Goal: Task Accomplishment & Management: Complete application form

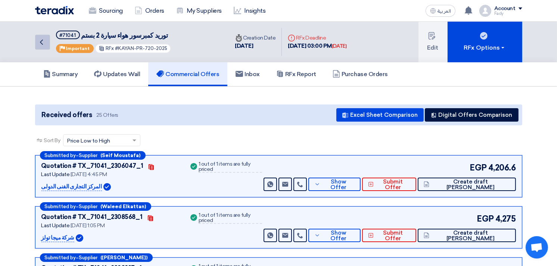
click at [44, 39] on icon "Back" at bounding box center [41, 42] width 9 height 9
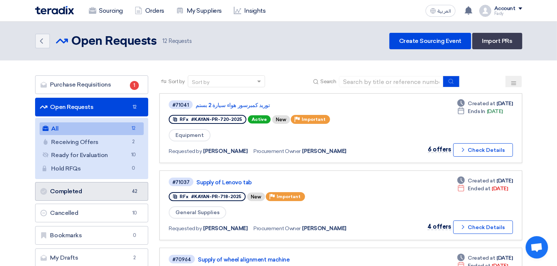
click at [93, 197] on link "Completed Completed 42" at bounding box center [91, 191] width 113 height 19
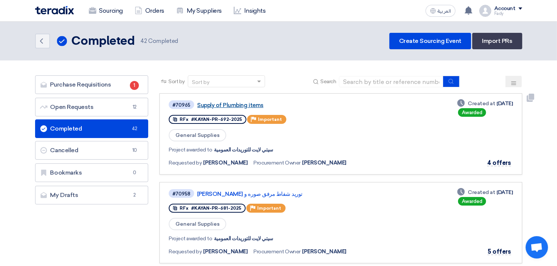
click at [247, 106] on link "Supply of Plumbing items" at bounding box center [290, 105] width 187 height 7
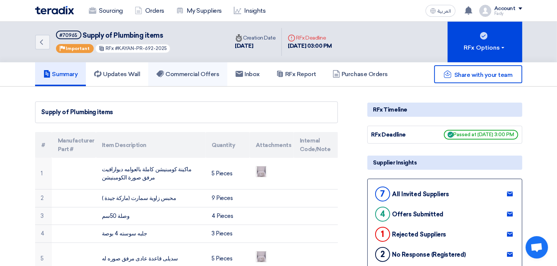
click at [203, 68] on link "Commercial Offers" at bounding box center [187, 74] width 79 height 24
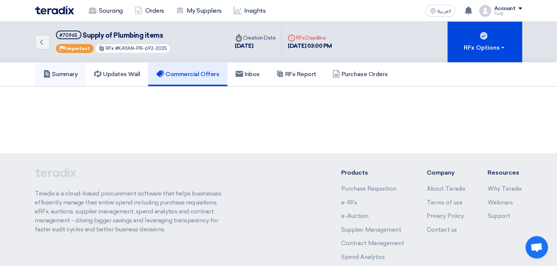
click at [82, 70] on link "Summary" at bounding box center [60, 74] width 51 height 24
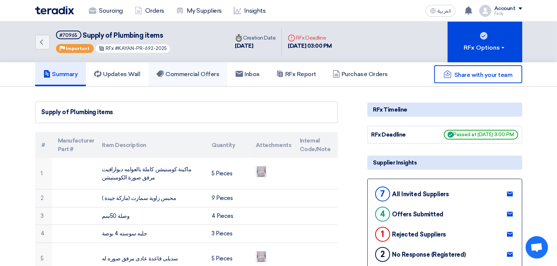
click at [192, 77] on link "Commercial Offers" at bounding box center [187, 74] width 79 height 24
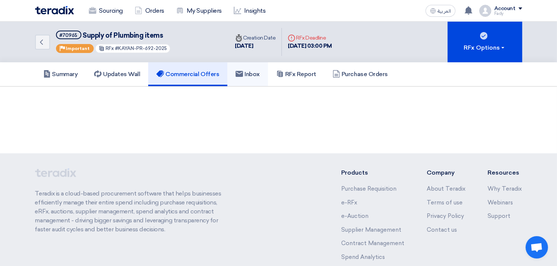
click at [246, 79] on link "Inbox" at bounding box center [247, 74] width 41 height 24
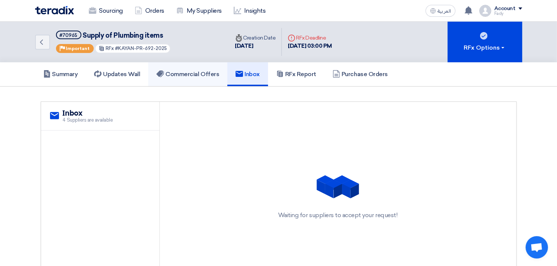
click at [181, 68] on link "Commercial Offers" at bounding box center [187, 74] width 79 height 24
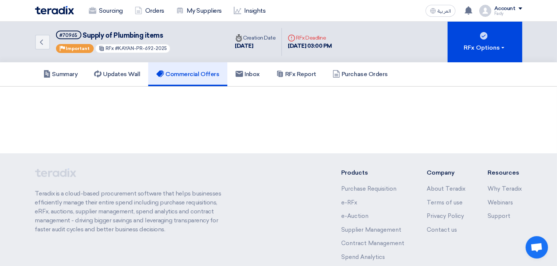
click at [210, 74] on h5 "Commercial Offers" at bounding box center [187, 74] width 63 height 7
click at [233, 116] on section at bounding box center [278, 102] width 557 height 30
click at [132, 76] on h5 "Updates Wall" at bounding box center [117, 74] width 46 height 7
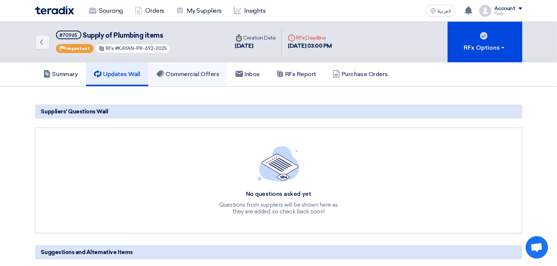
click at [192, 81] on link "Commercial Offers" at bounding box center [187, 74] width 79 height 24
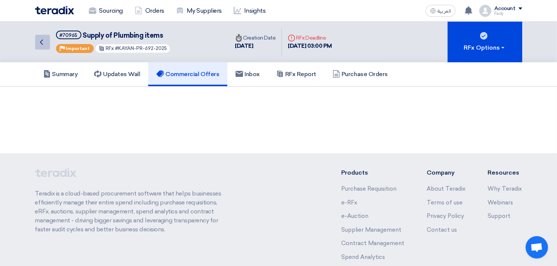
click at [43, 39] on icon "Back" at bounding box center [41, 42] width 9 height 9
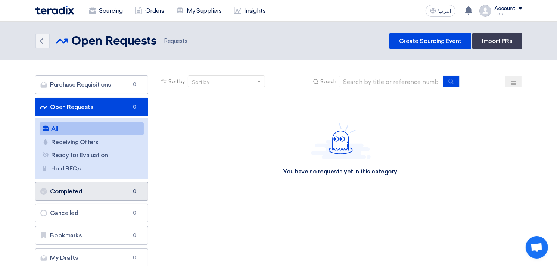
click at [94, 188] on link "Completed Completed 0" at bounding box center [91, 191] width 113 height 19
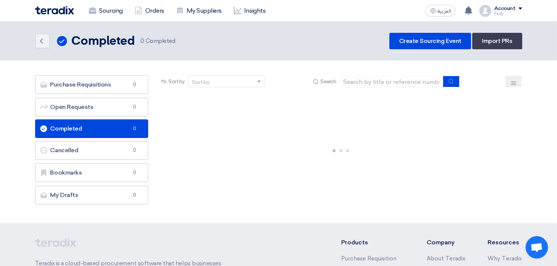
click at [90, 127] on link "Completed Completed 0" at bounding box center [91, 128] width 113 height 19
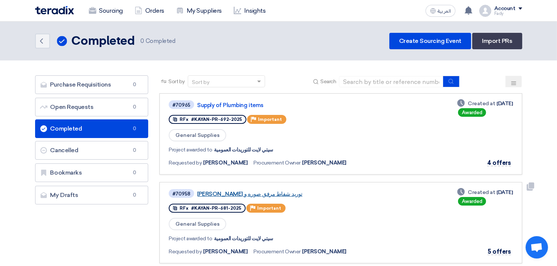
click at [237, 192] on link "توريد شفاط مرفق صوره و [PERSON_NAME]" at bounding box center [290, 194] width 187 height 7
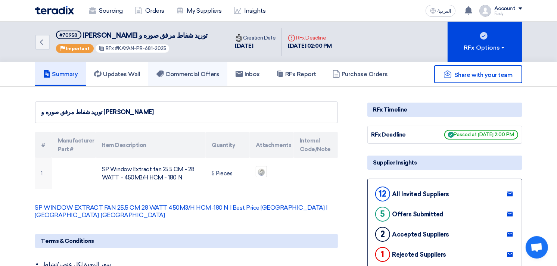
click at [217, 76] on h5 "Commercial Offers" at bounding box center [187, 74] width 63 height 7
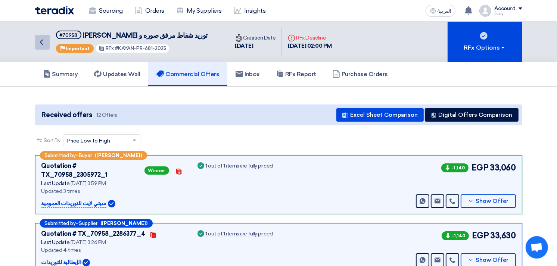
click at [41, 41] on icon "Back" at bounding box center [41, 42] width 9 height 9
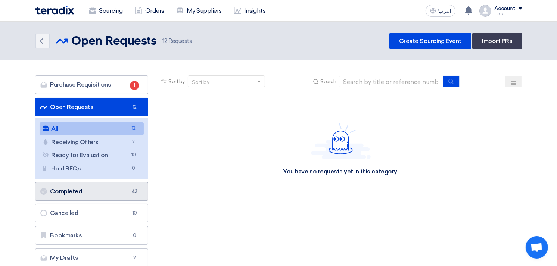
click at [98, 187] on link "Completed Completed 42" at bounding box center [91, 191] width 113 height 19
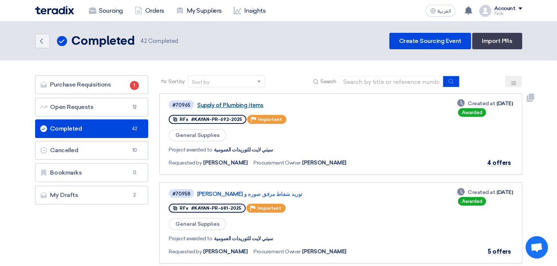
click at [223, 102] on link "Supply of Plumbing items" at bounding box center [290, 105] width 187 height 7
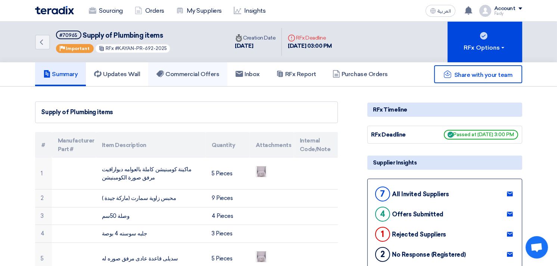
click at [192, 71] on h5 "Commercial Offers" at bounding box center [187, 74] width 63 height 7
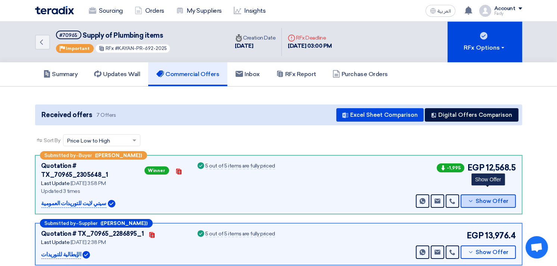
click at [504, 199] on span "Show Offer" at bounding box center [491, 202] width 33 height 6
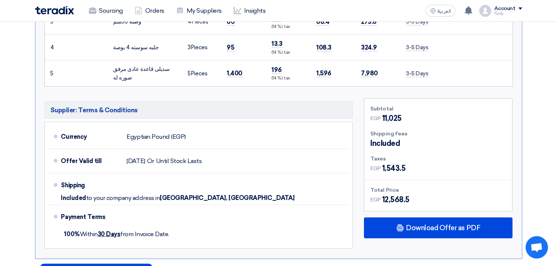
scroll to position [331, 0]
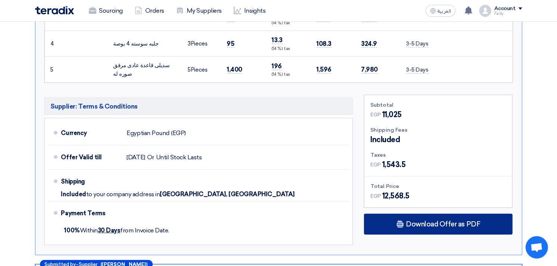
click at [457, 221] on span "Download Offer as PDF" at bounding box center [443, 224] width 74 height 7
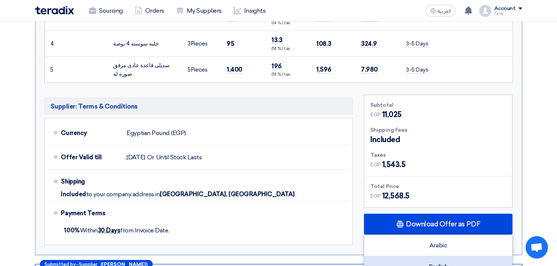
click at [449, 256] on div "English" at bounding box center [438, 266] width 148 height 21
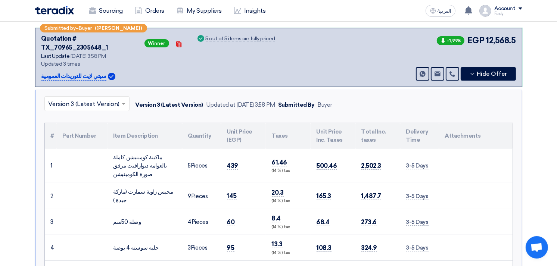
scroll to position [124, 0]
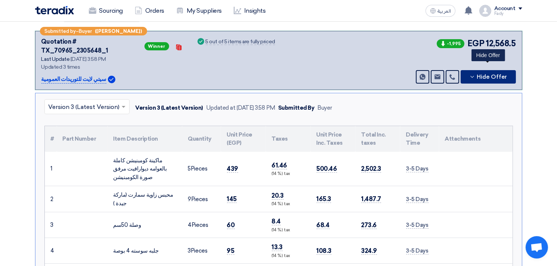
click at [490, 74] on span "Hide Offer" at bounding box center [492, 77] width 30 height 6
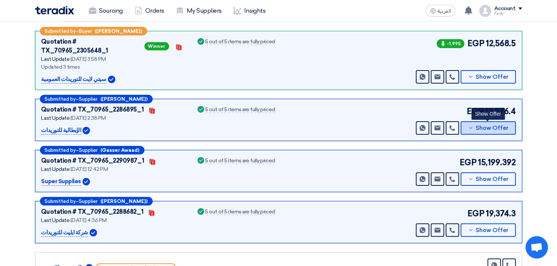
click at [490, 125] on span "Show Offer" at bounding box center [491, 128] width 33 height 6
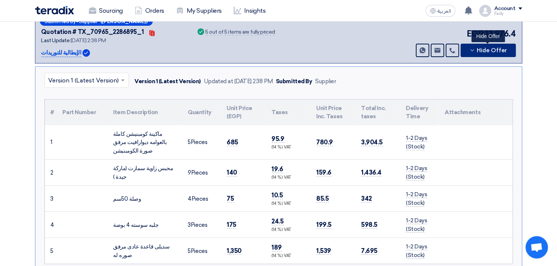
scroll to position [373, 0]
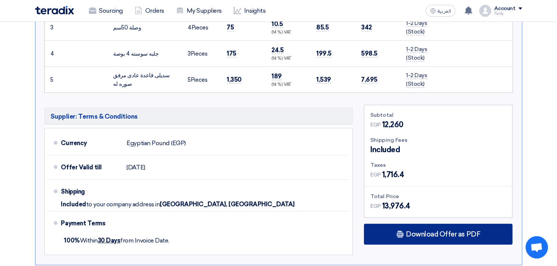
click at [476, 231] on span "Download Offer as PDF" at bounding box center [443, 234] width 74 height 7
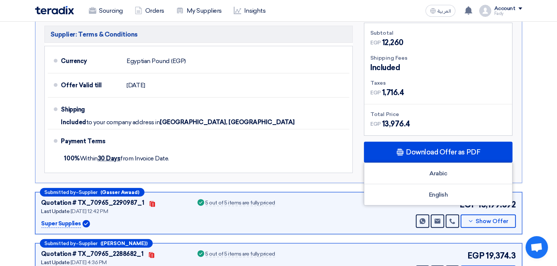
scroll to position [456, 0]
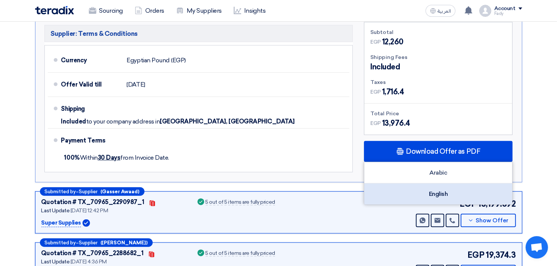
click at [443, 184] on div "English" at bounding box center [438, 194] width 148 height 21
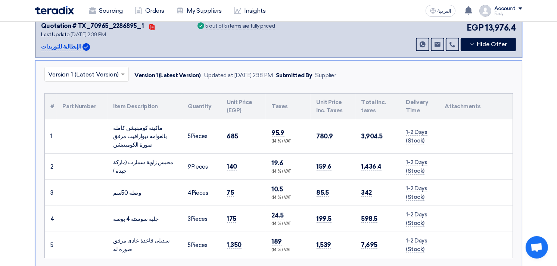
scroll to position [207, 0]
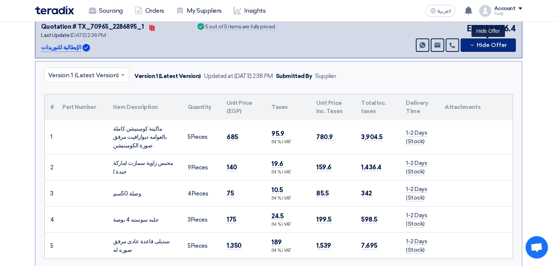
click at [495, 43] on span "Hide Offer" at bounding box center [492, 46] width 30 height 6
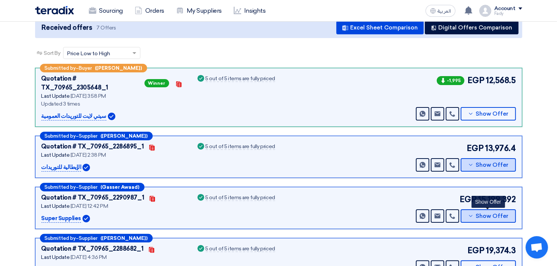
scroll to position [83, 0]
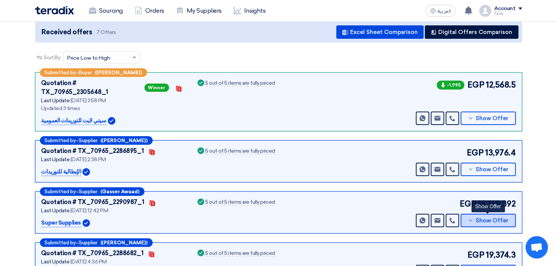
click at [485, 214] on button "Show Offer" at bounding box center [488, 220] width 55 height 13
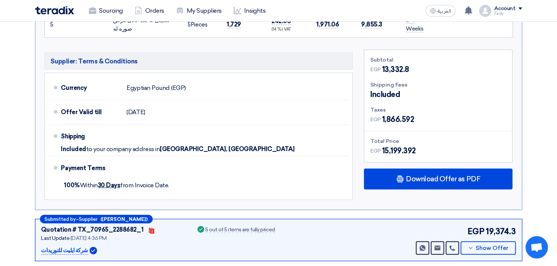
scroll to position [498, 0]
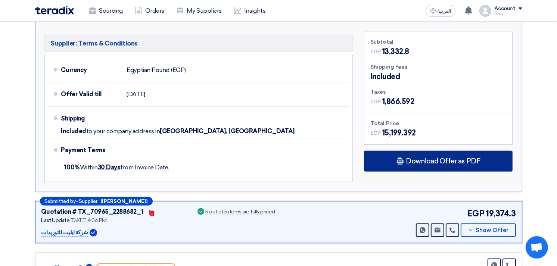
click at [453, 158] on span "Download Offer as PDF" at bounding box center [443, 161] width 74 height 7
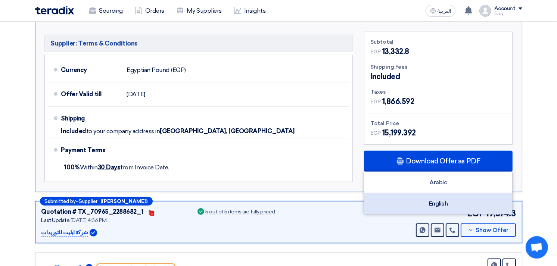
click at [455, 193] on div "English" at bounding box center [438, 203] width 148 height 21
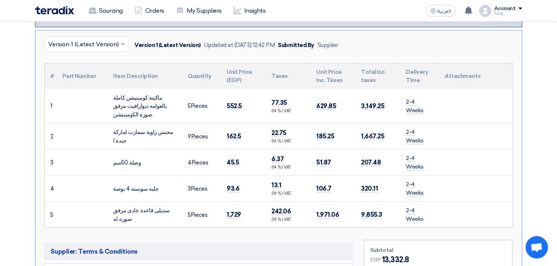
scroll to position [166, 0]
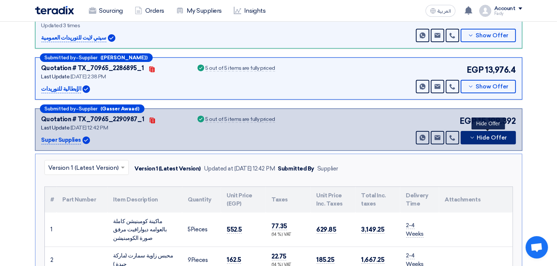
click at [488, 135] on span "Hide Offer" at bounding box center [492, 138] width 30 height 6
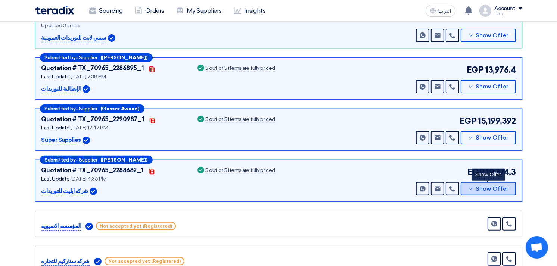
click at [494, 182] on button "Show Offer" at bounding box center [488, 188] width 55 height 13
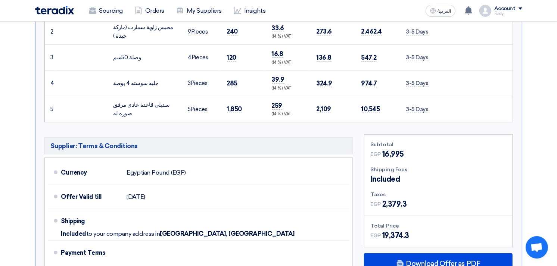
scroll to position [539, 0]
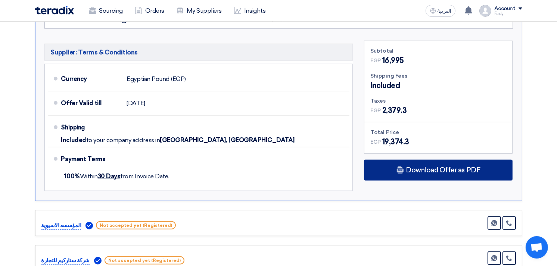
click at [458, 167] on span "Download Offer as PDF" at bounding box center [443, 170] width 74 height 7
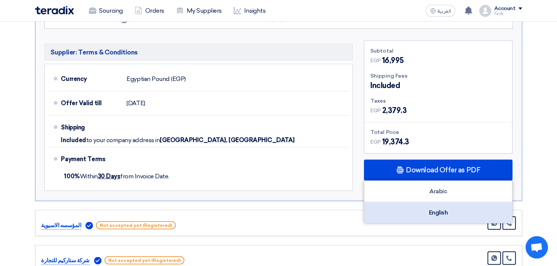
click at [450, 202] on div "English" at bounding box center [438, 212] width 148 height 21
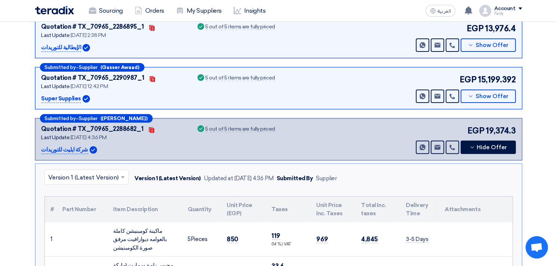
scroll to position [0, 0]
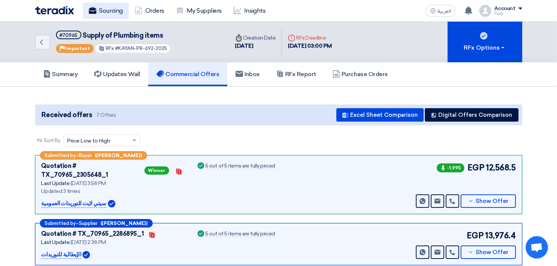
click at [108, 11] on link "Sourcing" at bounding box center [106, 11] width 46 height 16
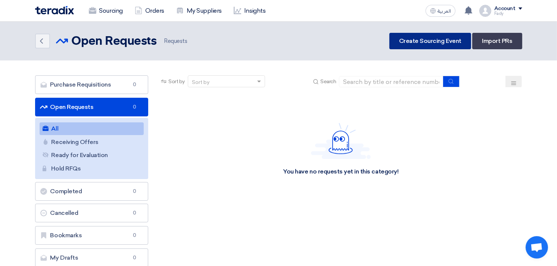
click at [445, 38] on link "Create Sourcing Event" at bounding box center [430, 41] width 82 height 16
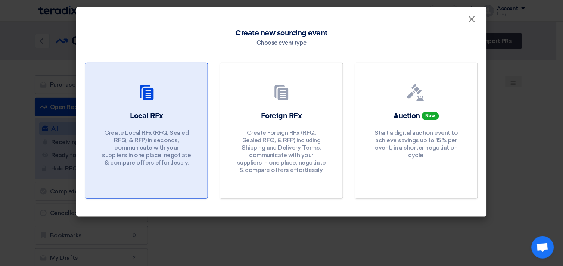
click at [170, 126] on div "Local RFx Create Local RFx (RFQ, Sealed RFQ, & RFP) in seconds, communicate wit…" at bounding box center [146, 140] width 104 height 59
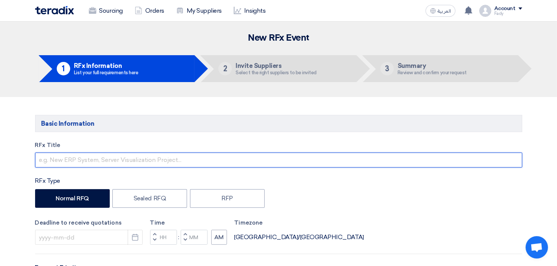
click at [139, 157] on input "text" at bounding box center [278, 160] width 487 height 15
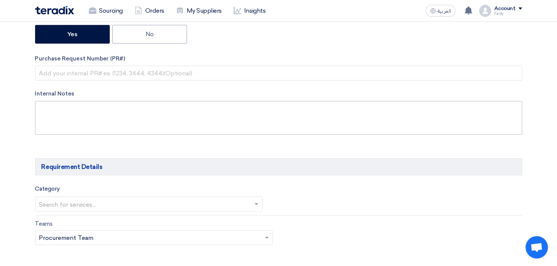
scroll to position [207, 0]
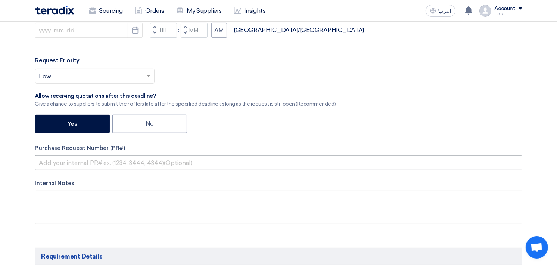
type input "Supply of business bag"
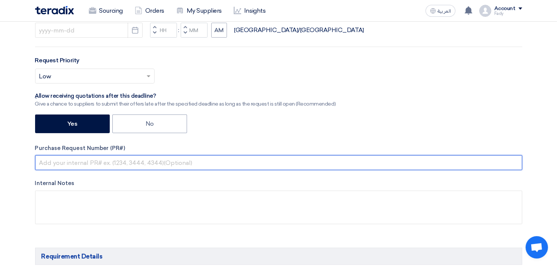
click at [99, 162] on input "text" at bounding box center [278, 162] width 487 height 15
paste input "KAYAN-PR-727-2025"
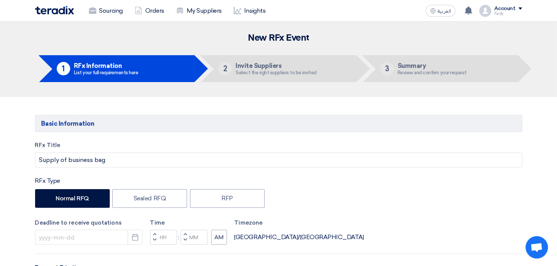
scroll to position [41, 0]
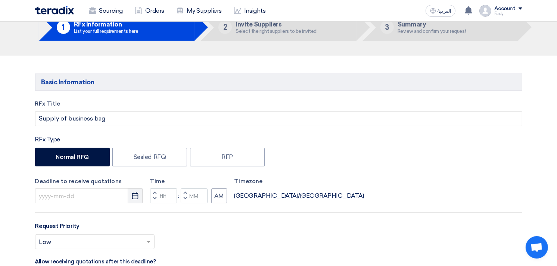
type input "KAYAN-PR-727-2025"
click at [137, 195] on use "button" at bounding box center [135, 196] width 6 height 7
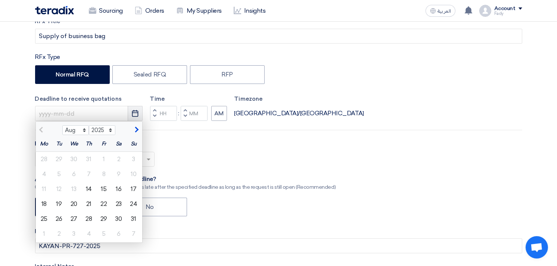
scroll to position [124, 0]
click at [103, 189] on div "15" at bounding box center [103, 188] width 15 height 15
type input "[DATE]"
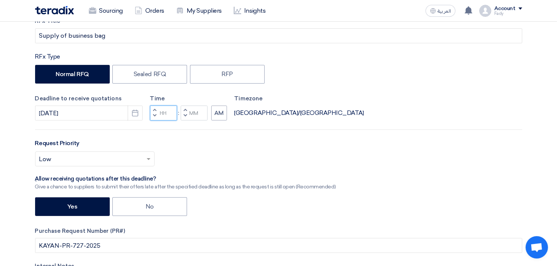
click at [164, 118] on input "Hours" at bounding box center [163, 113] width 27 height 15
type input "02"
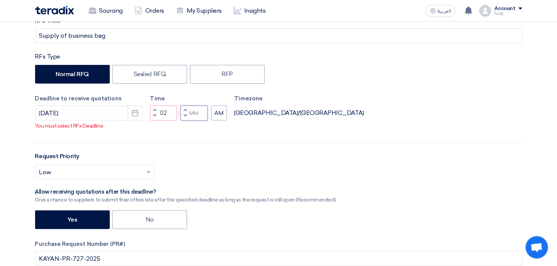
click at [196, 116] on input "Minutes" at bounding box center [194, 113] width 27 height 15
type input "00"
click at [164, 112] on input "02" at bounding box center [163, 113] width 27 height 15
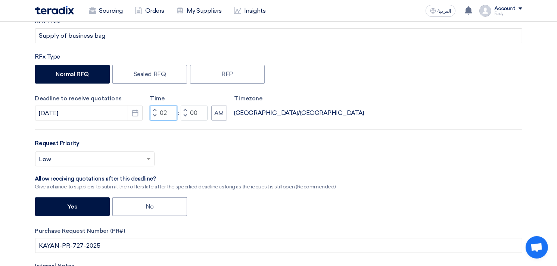
click at [164, 112] on input "02" at bounding box center [163, 113] width 27 height 15
type input "03"
click at [220, 112] on button "AM" at bounding box center [219, 113] width 16 height 15
click at [91, 153] on div at bounding box center [94, 159] width 119 height 12
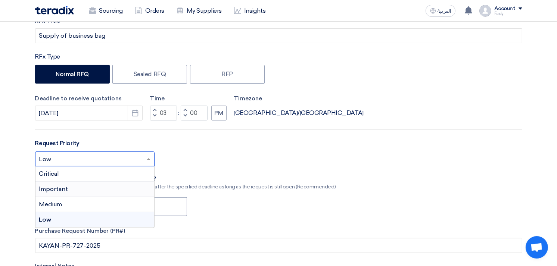
click at [77, 185] on div "Important" at bounding box center [94, 189] width 119 height 15
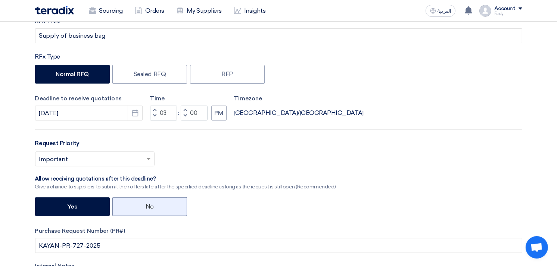
click at [161, 200] on label "No" at bounding box center [149, 206] width 75 height 19
click at [150, 204] on input "No" at bounding box center [148, 206] width 5 height 5
radio input "true"
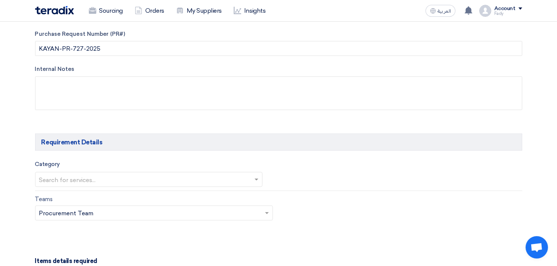
scroll to position [373, 0]
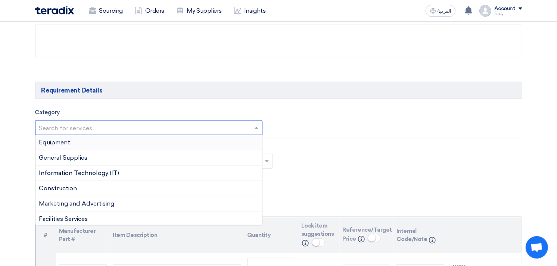
click at [102, 134] on input "text" at bounding box center [145, 128] width 212 height 12
click at [89, 157] on div "General Supplies" at bounding box center [148, 157] width 227 height 15
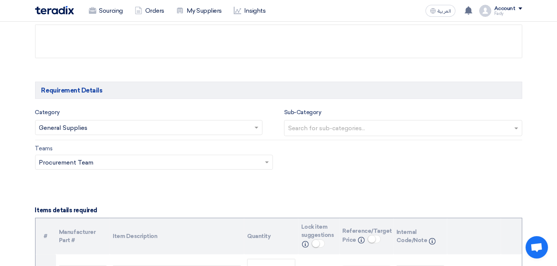
click at [358, 125] on input "text" at bounding box center [404, 129] width 232 height 12
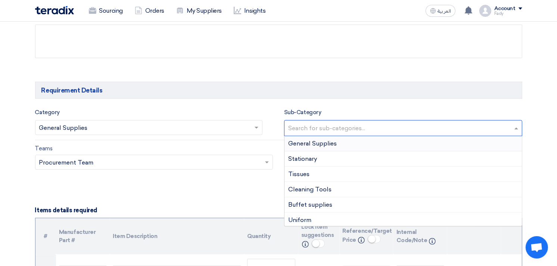
click at [322, 146] on span "General Supplies" at bounding box center [312, 143] width 49 height 7
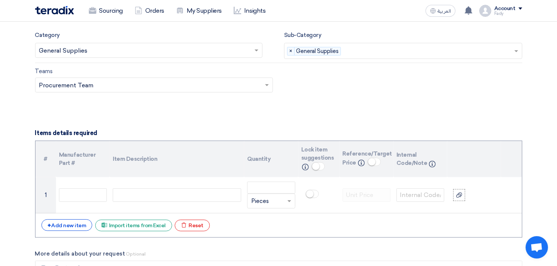
scroll to position [456, 0]
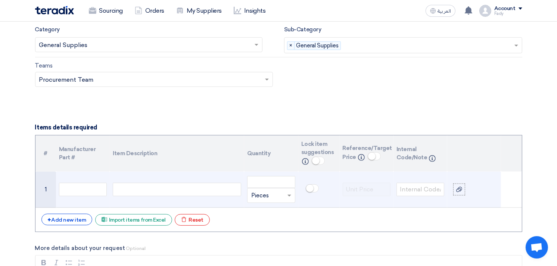
click at [193, 188] on div at bounding box center [177, 189] width 128 height 13
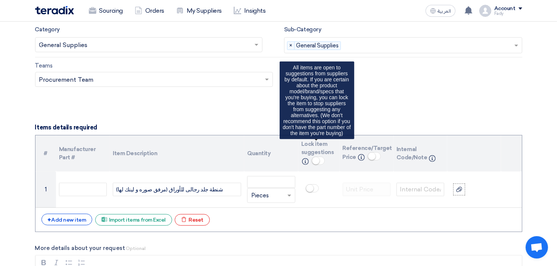
click at [318, 155] on span "Lock item suggestions" at bounding box center [317, 148] width 33 height 15
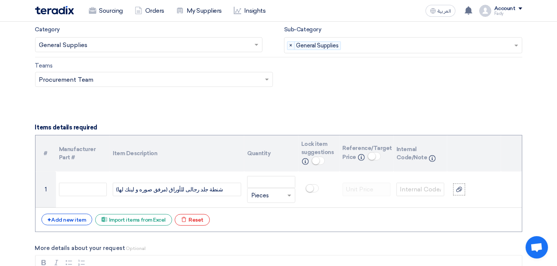
click at [312, 159] on small at bounding box center [315, 160] width 7 height 7
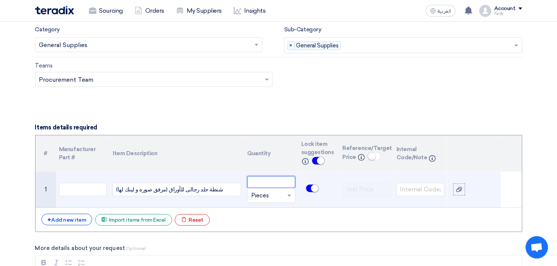
click at [268, 179] on input "number" at bounding box center [271, 182] width 48 height 12
type input "1"
click at [460, 187] on icon at bounding box center [459, 190] width 6 height 6
click at [0, 0] on input "file" at bounding box center [0, 0] width 0 height 0
click at [462, 196] on link "Case_1755177005306.png" at bounding box center [467, 195] width 15 height 7
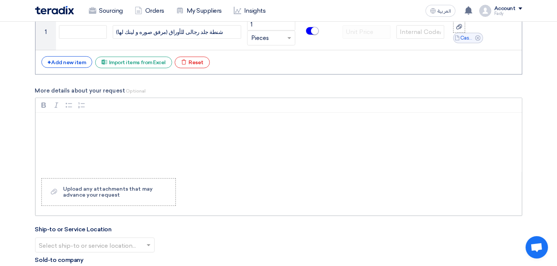
scroll to position [622, 0]
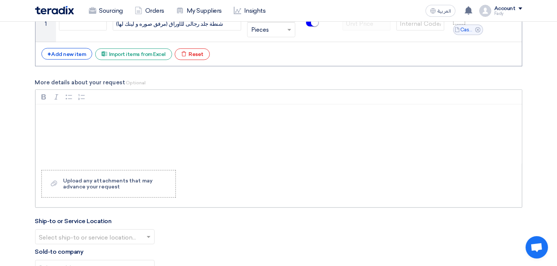
click at [106, 127] on div "Rich Text Editor, main" at bounding box center [278, 135] width 486 height 60
click at [134, 113] on p "Rich Text Editor, main" at bounding box center [281, 114] width 474 height 9
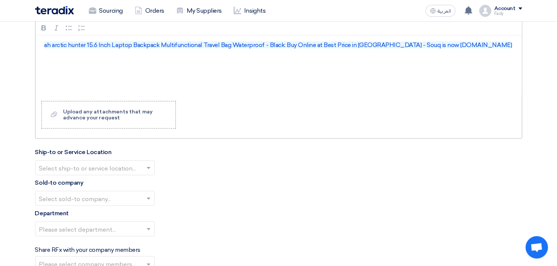
scroll to position [705, 0]
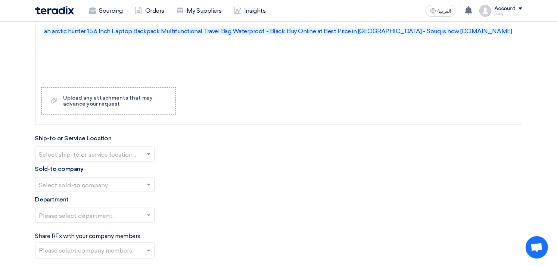
click at [92, 150] on input "text" at bounding box center [91, 155] width 104 height 12
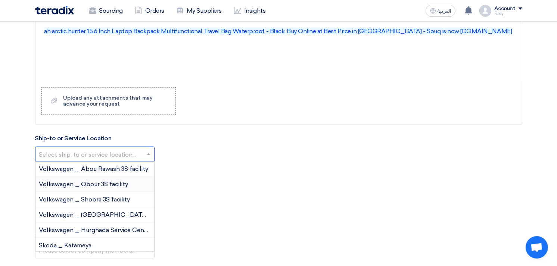
click at [90, 187] on span "Volkswagen _ Obour 3S facility" at bounding box center [83, 184] width 89 height 7
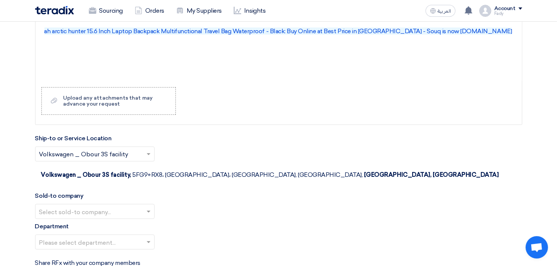
scroll to position [746, 0]
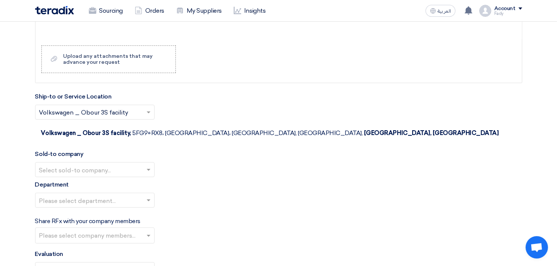
click at [97, 165] on input "text" at bounding box center [91, 171] width 104 height 12
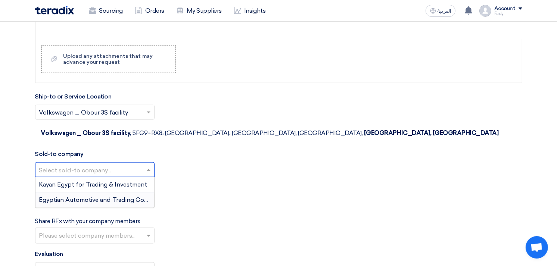
click at [100, 196] on span "Egyptian Automotive and Trading Company" at bounding box center [101, 199] width 124 height 7
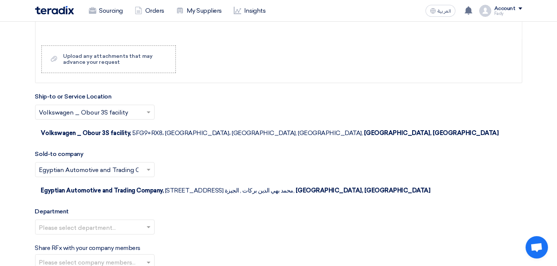
click at [99, 222] on input "text" at bounding box center [91, 228] width 104 height 12
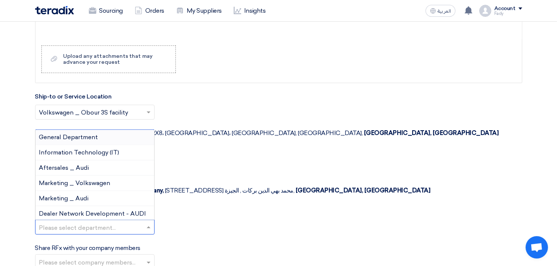
click at [79, 134] on span "General Department" at bounding box center [68, 137] width 59 height 7
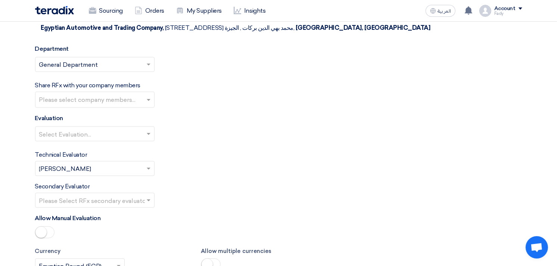
scroll to position [954, 0]
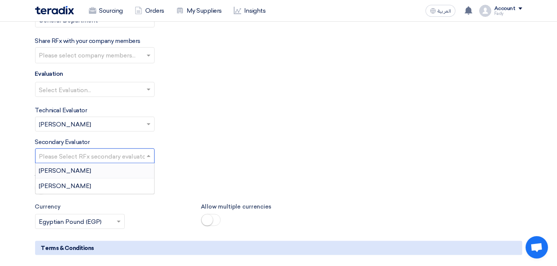
click at [97, 151] on input "text" at bounding box center [91, 157] width 104 height 12
click at [230, 138] on div "Secondary Evaluator Please Select RFx secondary evaluator... [PERSON_NAME] Moha…" at bounding box center [278, 151] width 487 height 26
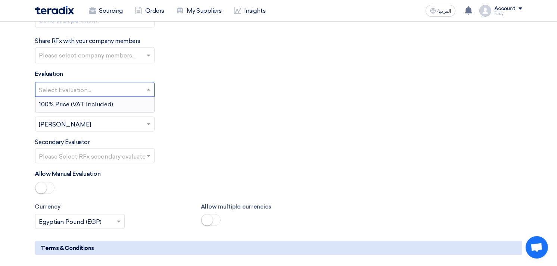
click at [95, 84] on input "text" at bounding box center [91, 90] width 104 height 12
click at [91, 101] on span "100% Price (VAT Included)" at bounding box center [76, 104] width 74 height 7
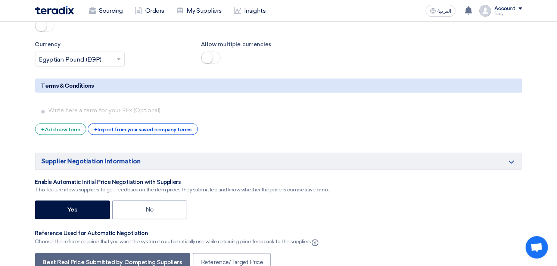
scroll to position [1120, 0]
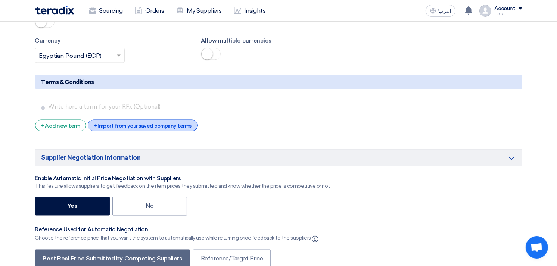
click at [138, 120] on div "+ Import from your saved company terms" at bounding box center [143, 126] width 110 height 12
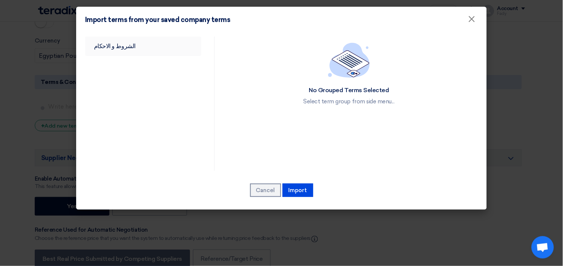
click at [136, 48] on link "الشروط و الاحكام" at bounding box center [143, 46] width 116 height 19
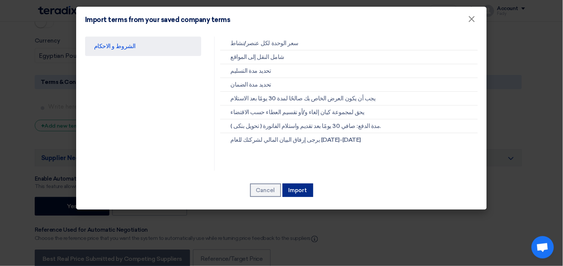
click at [300, 193] on button "Import" at bounding box center [298, 190] width 31 height 13
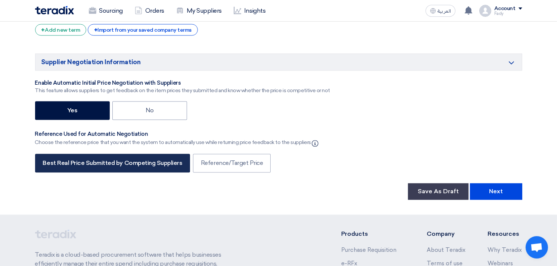
scroll to position [1327, 0]
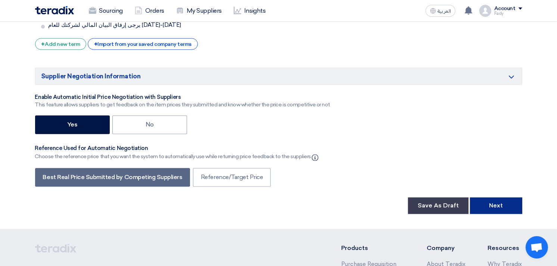
click at [504, 197] on button "Next" at bounding box center [496, 205] width 52 height 16
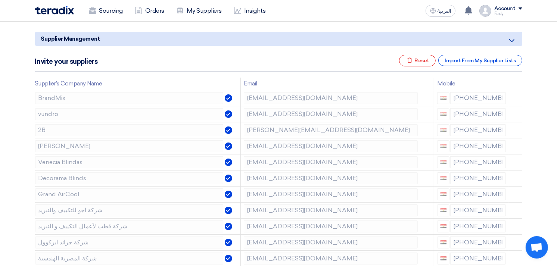
scroll to position [83, 0]
click at [515, 112] on use at bounding box center [517, 115] width 6 height 6
click at [0, 0] on use at bounding box center [0, 0] width 0 height 0
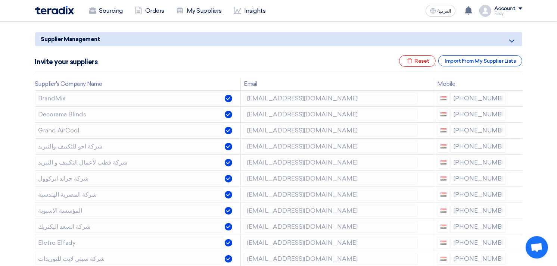
click at [0, 0] on use at bounding box center [0, 0] width 0 height 0
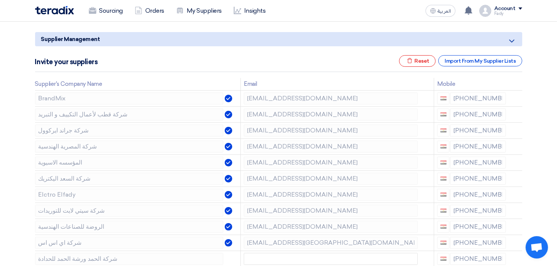
click at [0, 0] on use at bounding box center [0, 0] width 0 height 0
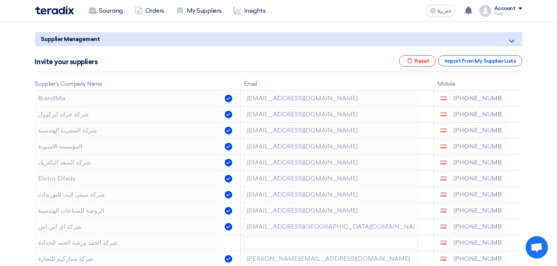
click at [0, 0] on use at bounding box center [0, 0] width 0 height 0
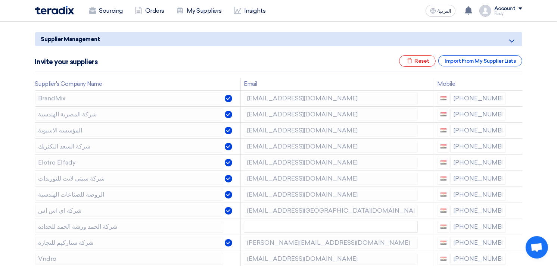
click at [0, 0] on use at bounding box center [0, 0] width 0 height 0
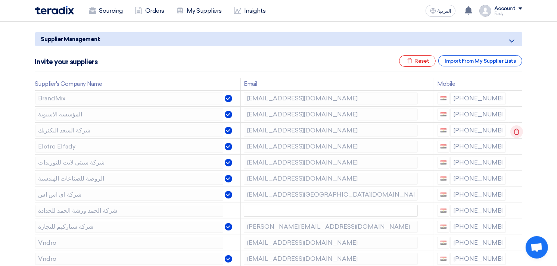
click at [514, 131] on use at bounding box center [517, 131] width 6 height 6
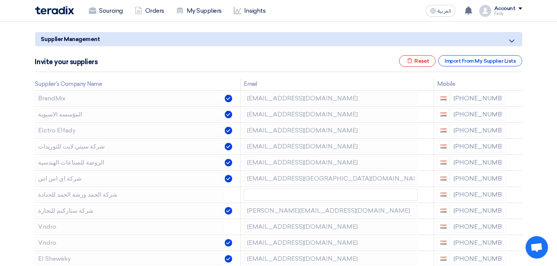
click at [0, 0] on use at bounding box center [0, 0] width 0 height 0
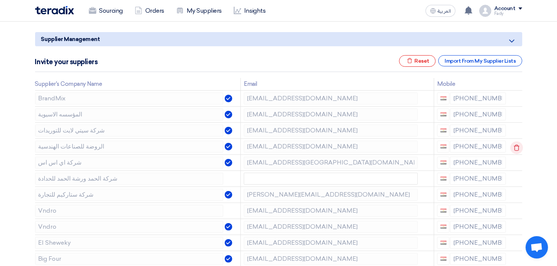
click at [513, 147] on icon at bounding box center [516, 147] width 13 height 13
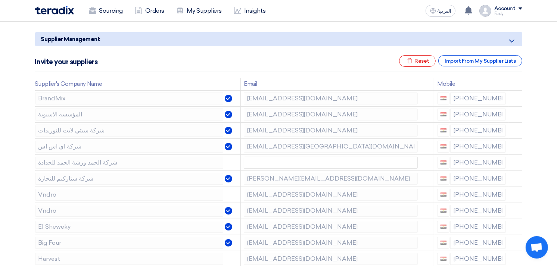
click at [0, 0] on icon at bounding box center [0, 0] width 0 height 0
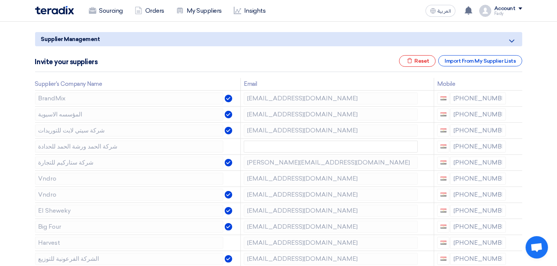
click at [0, 0] on icon at bounding box center [0, 0] width 0 height 0
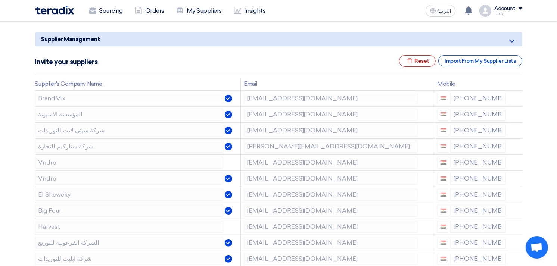
click at [0, 0] on icon at bounding box center [0, 0] width 0 height 0
click at [514, 159] on icon at bounding box center [516, 163] width 13 height 13
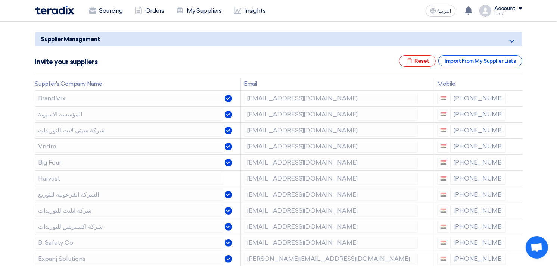
click at [0, 0] on icon at bounding box center [0, 0] width 0 height 0
click at [514, 162] on use at bounding box center [517, 163] width 6 height 6
click at [514, 195] on use at bounding box center [517, 196] width 6 height 6
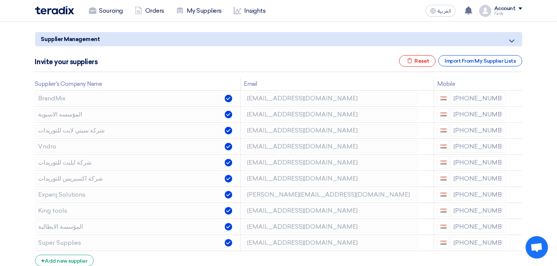
click at [0, 0] on use at bounding box center [0, 0] width 0 height 0
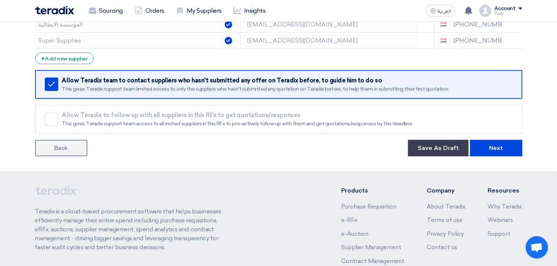
scroll to position [290, 0]
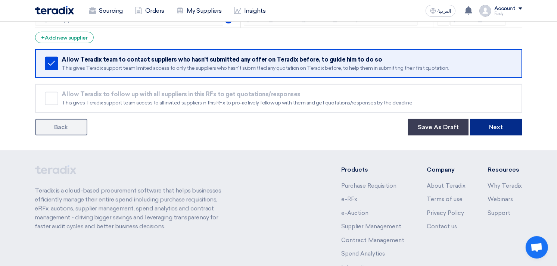
click at [497, 128] on button "Next" at bounding box center [496, 127] width 52 height 16
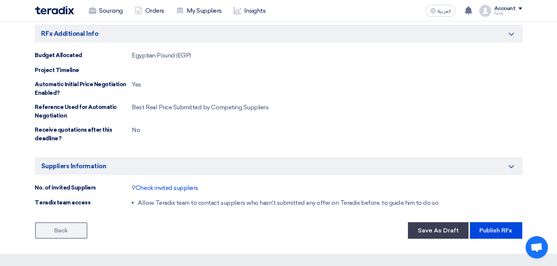
scroll to position [622, 0]
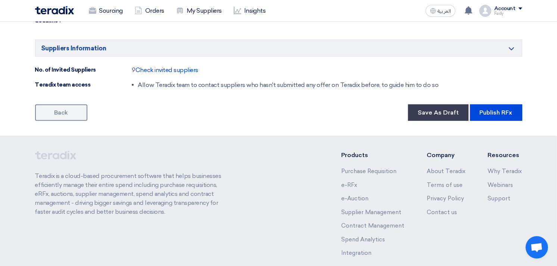
click at [508, 113] on button "Publish RFx" at bounding box center [496, 113] width 52 height 16
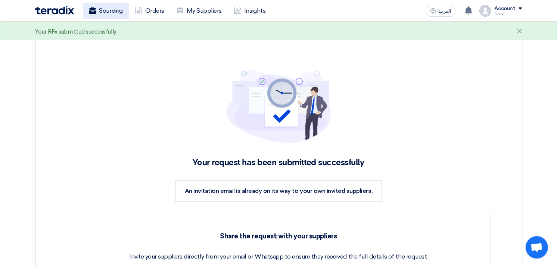
click at [111, 10] on link "Sourcing" at bounding box center [106, 11] width 46 height 16
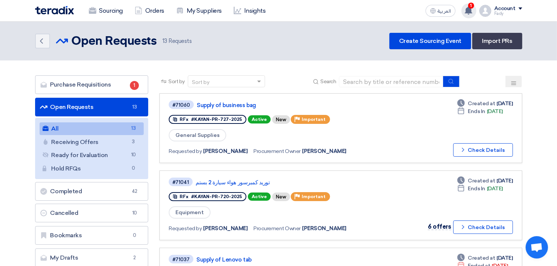
click at [473, 8] on div "1 You have a new offer for 'Supply of business bag' request with total price '2…" at bounding box center [468, 10] width 15 height 15
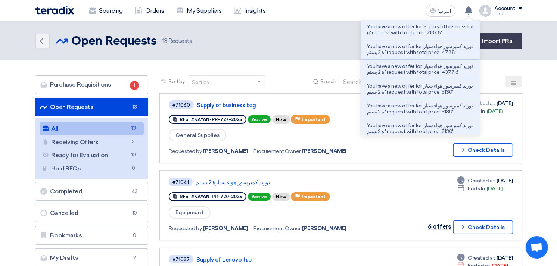
click at [305, 53] on header "Back Open Requests Open Requests 13" at bounding box center [278, 41] width 557 height 39
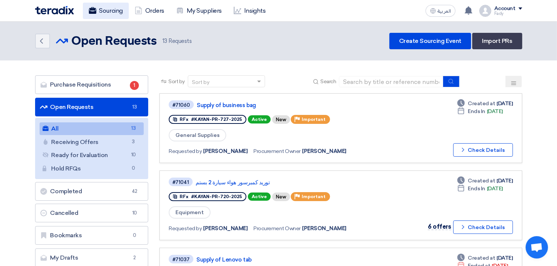
click at [117, 10] on link "Sourcing" at bounding box center [106, 11] width 46 height 16
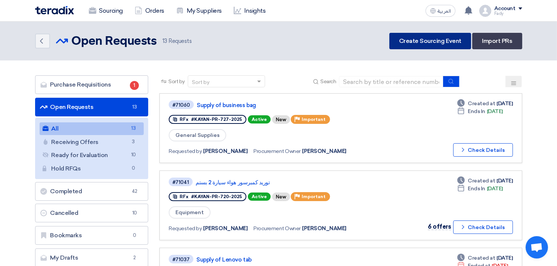
click at [431, 42] on link "Create Sourcing Event" at bounding box center [430, 41] width 82 height 16
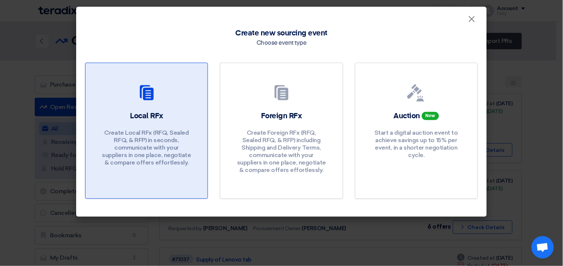
click at [183, 139] on p "Create Local RFx (RFQ, Sealed RFQ, & RFP) in seconds, communicate with your sup…" at bounding box center [147, 147] width 90 height 37
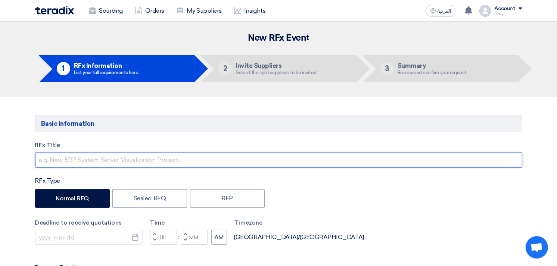
click at [151, 157] on input "text" at bounding box center [278, 160] width 487 height 15
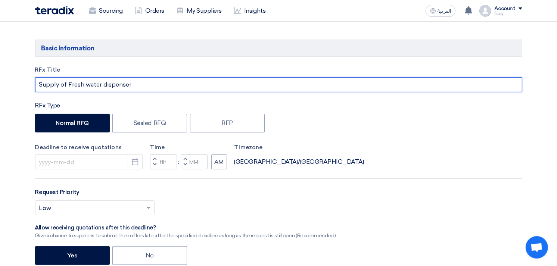
scroll to position [83, 0]
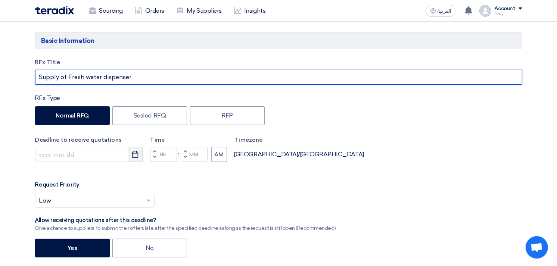
type input "Supply of Fresh water dispenser"
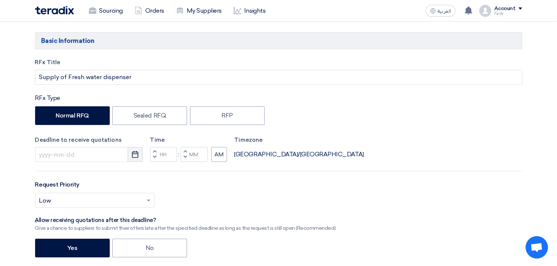
click at [133, 153] on icon "Pick a date" at bounding box center [134, 154] width 7 height 7
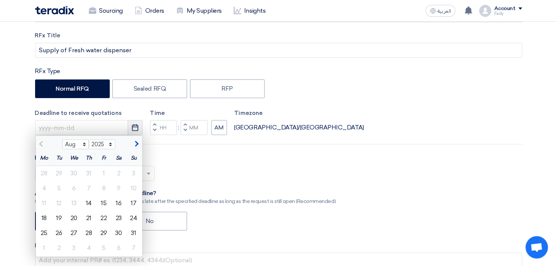
scroll to position [124, 0]
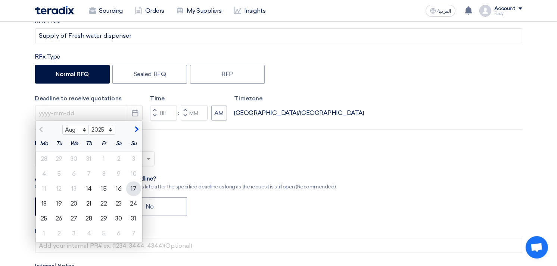
click at [135, 187] on div "17" at bounding box center [133, 188] width 15 height 15
type input "[DATE]"
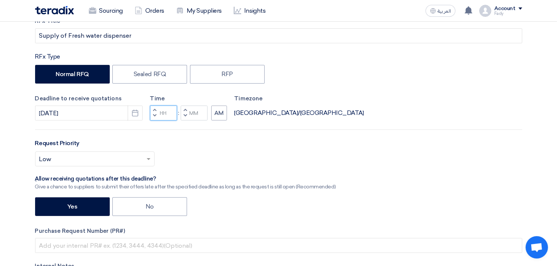
click at [162, 114] on input "Hours" at bounding box center [163, 113] width 27 height 15
type input "03"
click at [195, 109] on input "Minutes" at bounding box center [194, 113] width 27 height 15
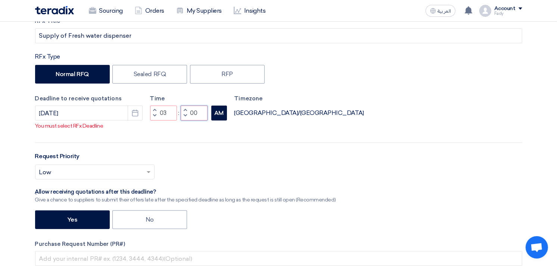
type input "00"
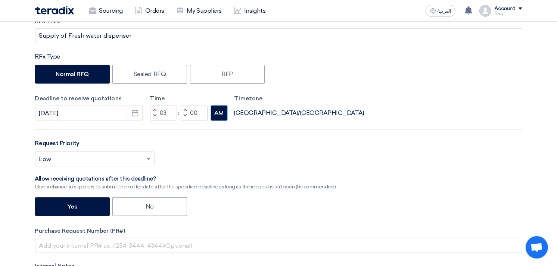
click at [219, 113] on button "AM" at bounding box center [219, 113] width 16 height 15
click at [150, 157] on span at bounding box center [149, 159] width 9 height 9
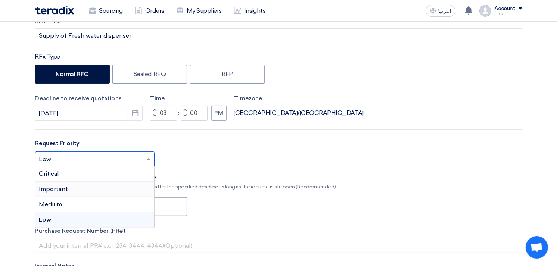
click at [69, 188] on div "Important" at bounding box center [94, 189] width 119 height 15
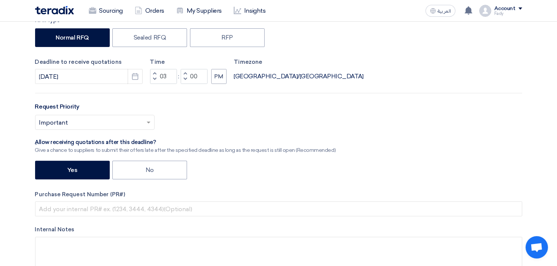
scroll to position [207, 0]
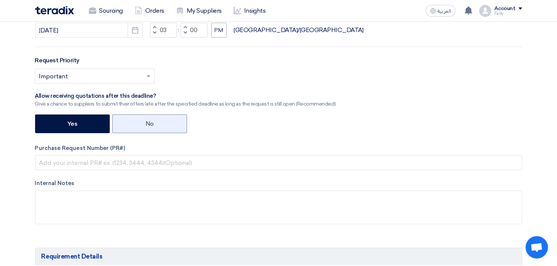
click at [159, 124] on label "No" at bounding box center [149, 124] width 75 height 19
click at [150, 124] on input "No" at bounding box center [148, 123] width 5 height 5
radio input "true"
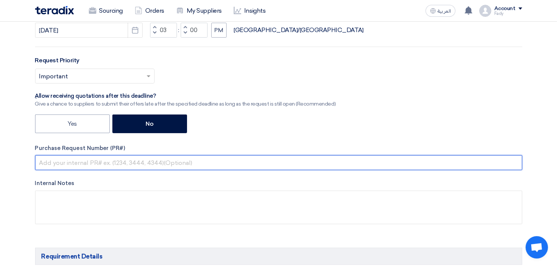
click at [145, 163] on input "text" at bounding box center [278, 162] width 487 height 15
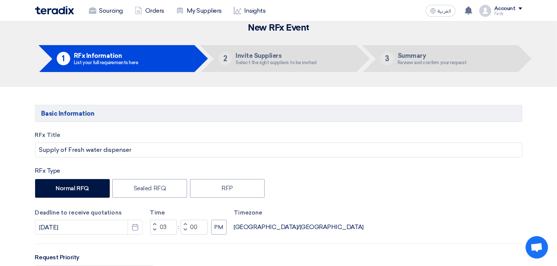
scroll to position [0, 0]
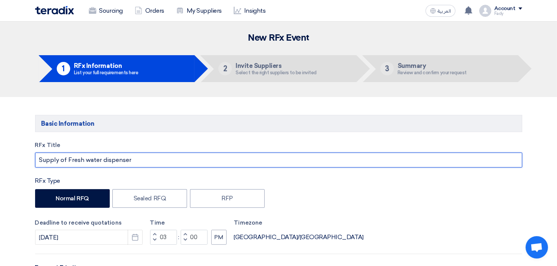
click at [136, 155] on input "Supply of Fresh water dispenser" at bounding box center [278, 160] width 487 height 15
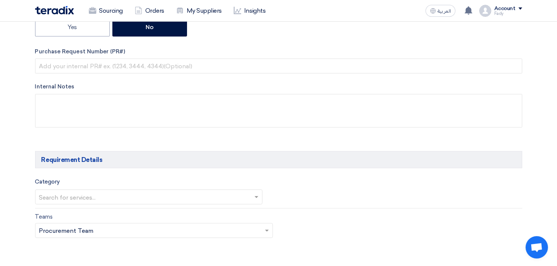
scroll to position [249, 0]
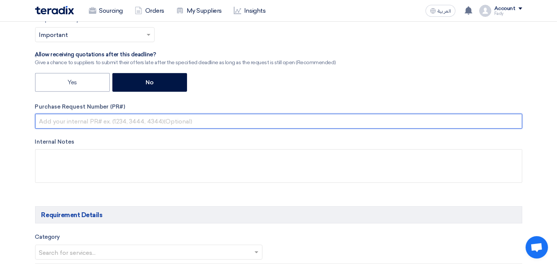
click at [142, 124] on input "text" at bounding box center [278, 121] width 487 height 15
paste input "KAYAN-PR-728-2025"
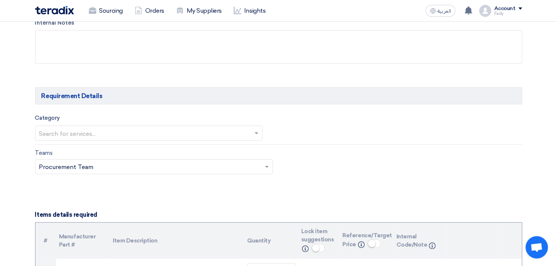
scroll to position [373, 0]
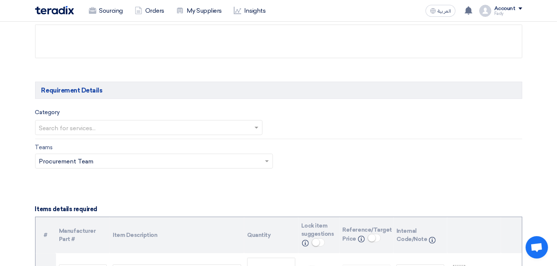
type input "KAYAN-PR-728-2025"
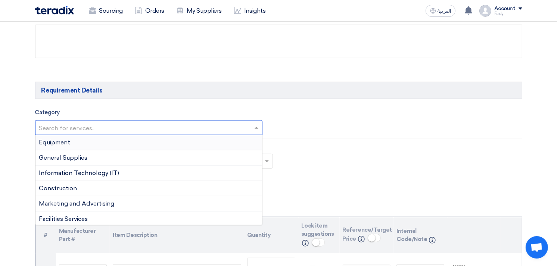
click at [135, 128] on input "text" at bounding box center [145, 128] width 212 height 12
click at [126, 157] on div "General Supplies" at bounding box center [148, 157] width 227 height 15
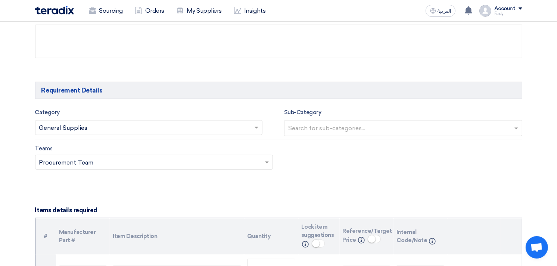
click at [330, 118] on div "Sub-Category Search for sub-categories..." at bounding box center [403, 122] width 238 height 29
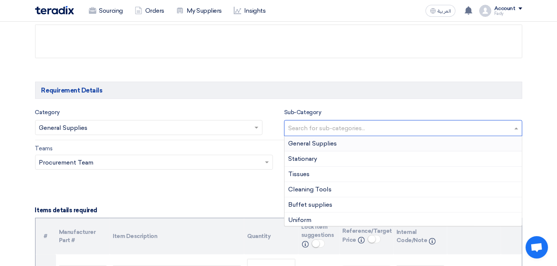
click at [338, 131] on input "text" at bounding box center [404, 129] width 232 height 12
click at [325, 147] on span "General Supplies" at bounding box center [312, 143] width 49 height 7
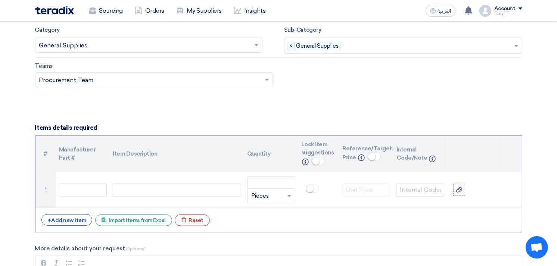
scroll to position [456, 0]
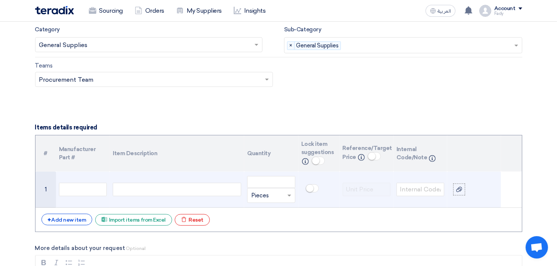
click at [173, 187] on div at bounding box center [177, 189] width 128 height 13
paste div
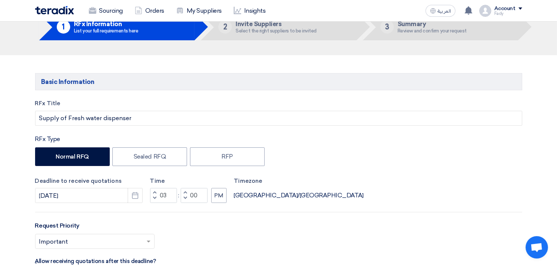
scroll to position [41, 0]
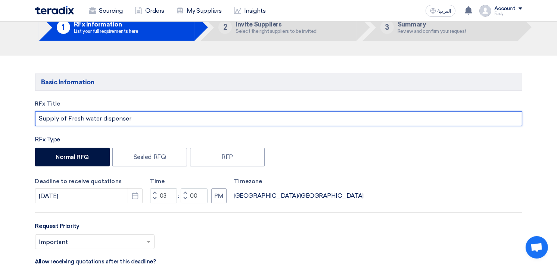
drag, startPoint x: 141, startPoint y: 119, endPoint x: 12, endPoint y: 99, distance: 130.7
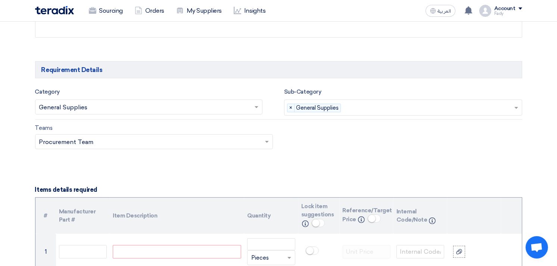
scroll to position [415, 0]
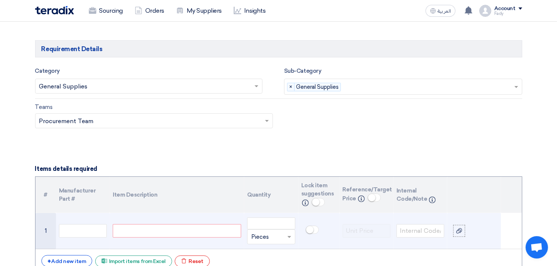
click at [146, 225] on div at bounding box center [177, 230] width 128 height 13
click at [117, 231] on div "مبرد مياه فريش شامل حا" at bounding box center [177, 230] width 128 height 13
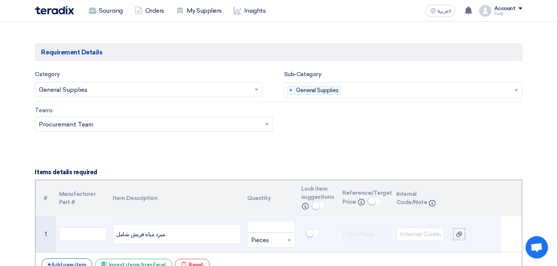
click at [115, 236] on div "مبرد مياه فريش شامل" at bounding box center [177, 234] width 128 height 20
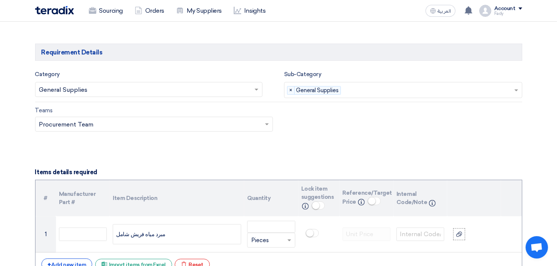
drag, startPoint x: 161, startPoint y: 236, endPoint x: 7, endPoint y: 218, distance: 154.5
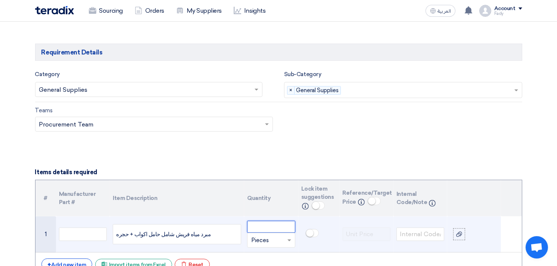
click at [270, 225] on input "number" at bounding box center [271, 227] width 48 height 12
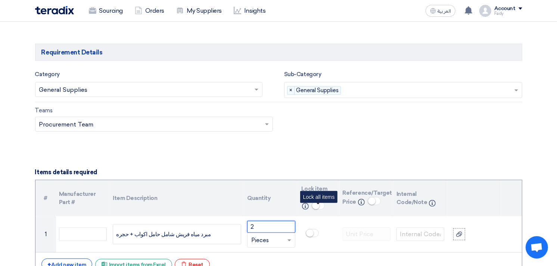
type input "2"
click at [316, 205] on small at bounding box center [315, 205] width 7 height 7
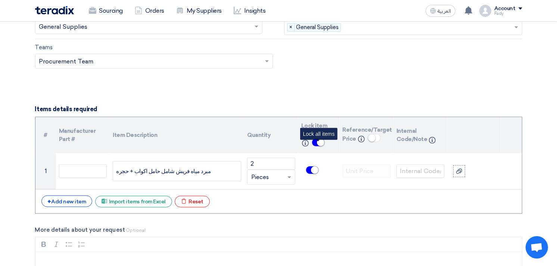
scroll to position [494, 0]
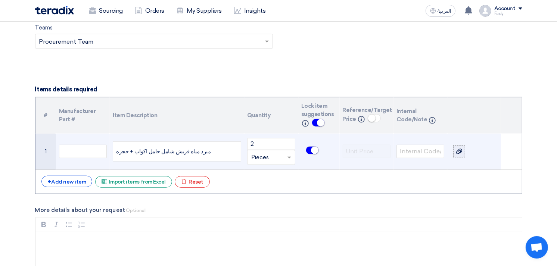
click at [462, 150] on icon at bounding box center [459, 152] width 6 height 6
click at [0, 0] on input "file" at bounding box center [0, 0] width 0 height 0
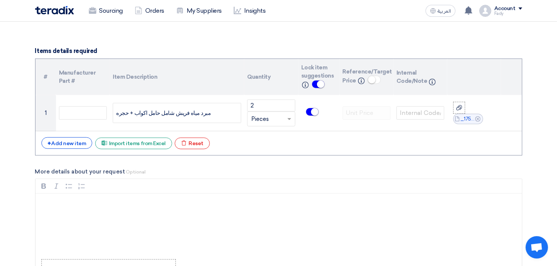
scroll to position [577, 0]
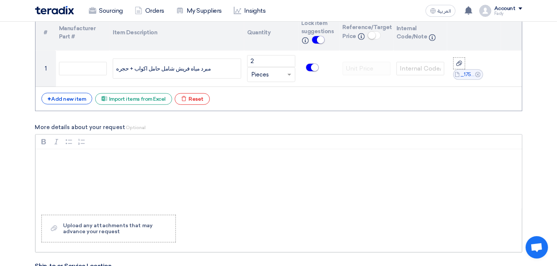
click at [135, 153] on div "Rich Text Editor, main" at bounding box center [278, 179] width 486 height 60
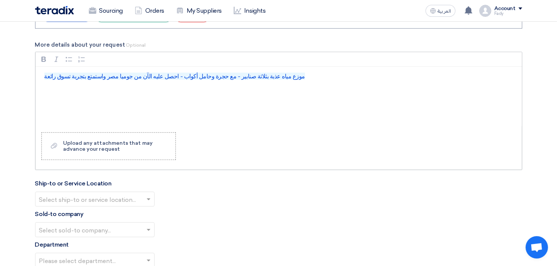
scroll to position [660, 0]
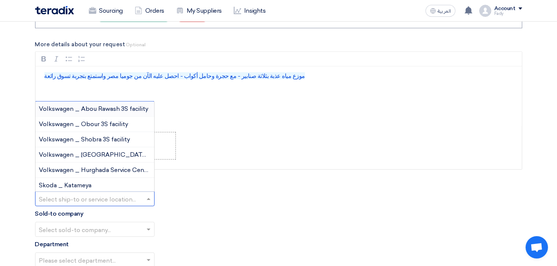
click at [140, 200] on input "text" at bounding box center [91, 200] width 104 height 12
click at [90, 125] on span "Volkswagen _ Obour 3S facility" at bounding box center [83, 124] width 89 height 7
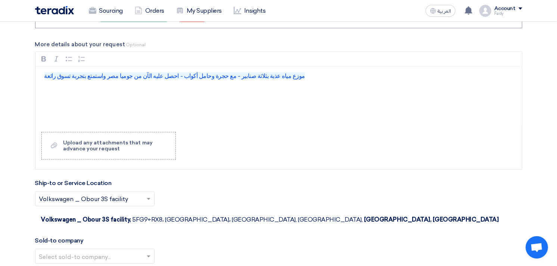
click at [125, 200] on input "text" at bounding box center [91, 200] width 104 height 12
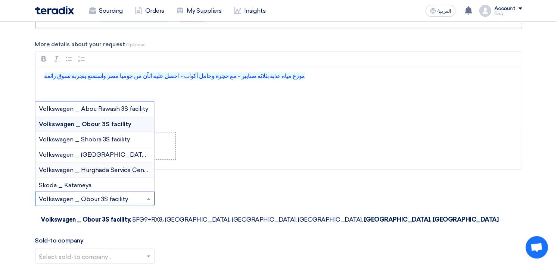
scroll to position [41, 0]
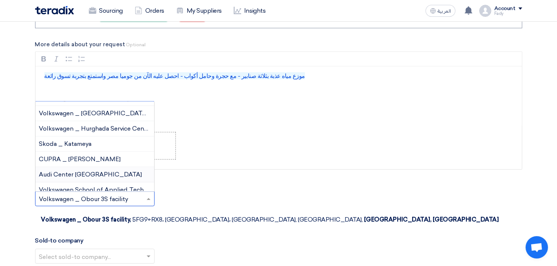
click at [98, 173] on div "Audi Center [GEOGRAPHIC_DATA]" at bounding box center [94, 174] width 119 height 15
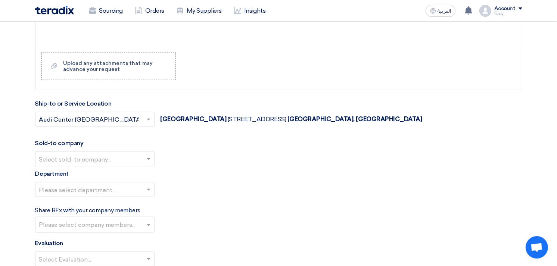
scroll to position [743, 0]
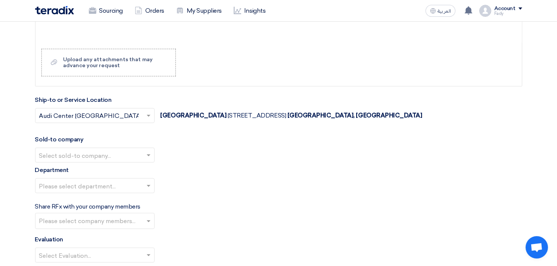
click at [96, 155] on input "text" at bounding box center [91, 156] width 104 height 12
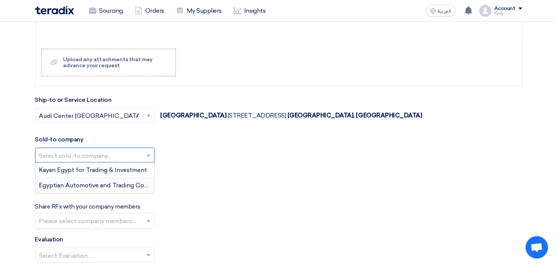
click at [98, 189] on span "Egyptian Automotive and Trading Company" at bounding box center [101, 185] width 124 height 7
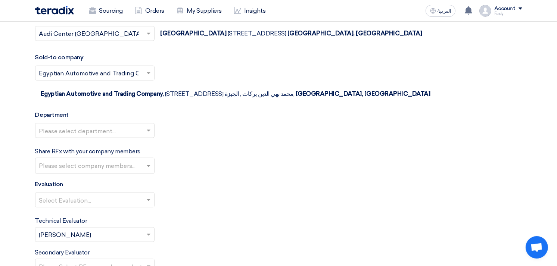
scroll to position [826, 0]
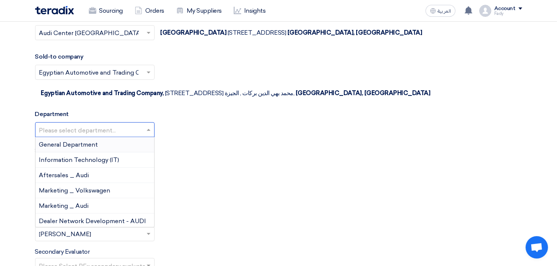
click at [97, 125] on input "text" at bounding box center [91, 131] width 104 height 12
click at [102, 137] on div "General Department" at bounding box center [94, 144] width 119 height 15
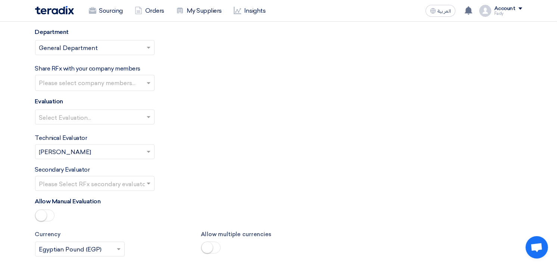
scroll to position [909, 0]
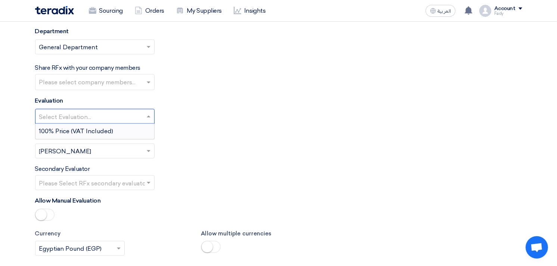
click at [97, 111] on input "text" at bounding box center [91, 117] width 104 height 12
click at [102, 128] on span "100% Price (VAT Included)" at bounding box center [76, 131] width 74 height 7
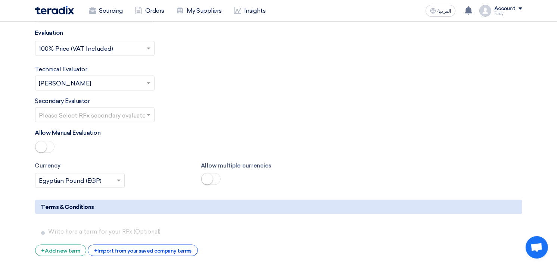
scroll to position [992, 0]
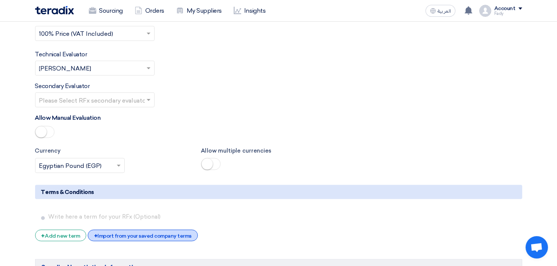
click at [131, 230] on div "+ Import from your saved company terms" at bounding box center [143, 236] width 110 height 12
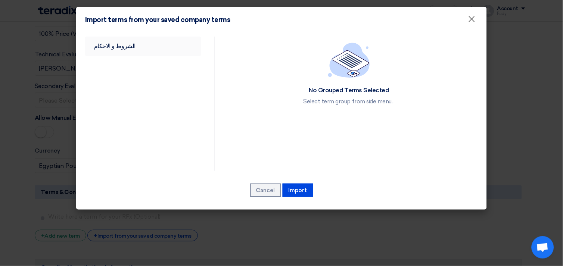
click at [111, 39] on link "الشروط و الاحكام" at bounding box center [143, 46] width 116 height 19
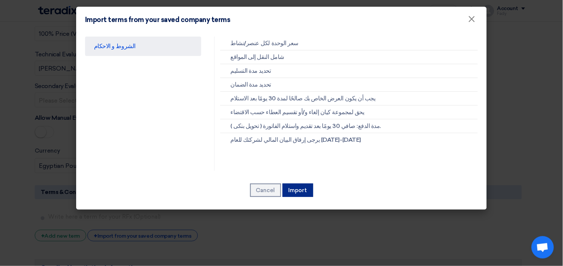
click at [305, 187] on button "Import" at bounding box center [298, 190] width 31 height 13
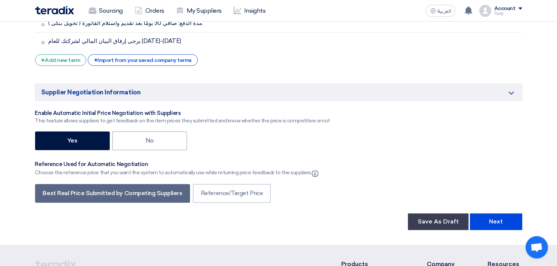
scroll to position [1323, 0]
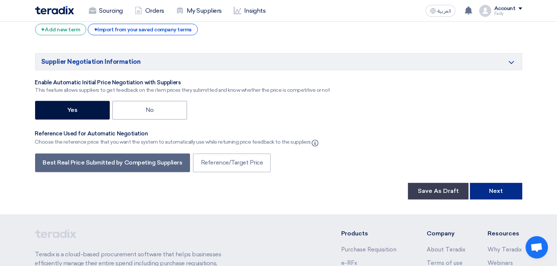
click at [496, 183] on button "Next" at bounding box center [496, 191] width 52 height 16
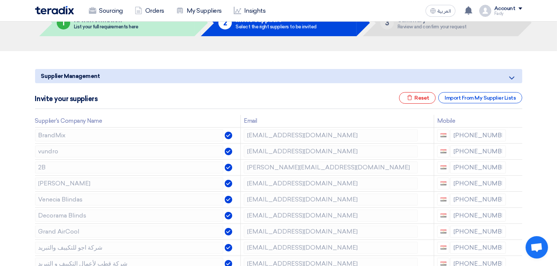
scroll to position [83, 0]
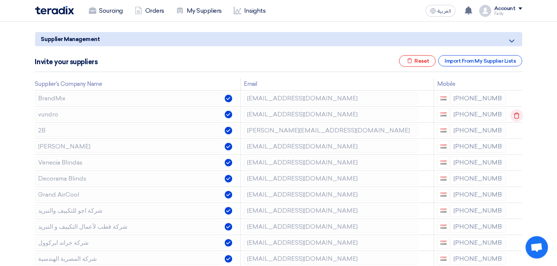
click at [516, 112] on icon at bounding box center [516, 115] width 13 height 13
click at [0, 0] on icon at bounding box center [0, 0] width 0 height 0
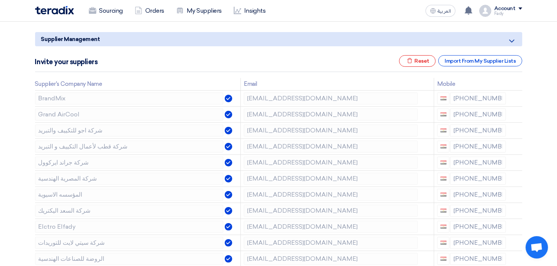
click at [0, 0] on icon at bounding box center [0, 0] width 0 height 0
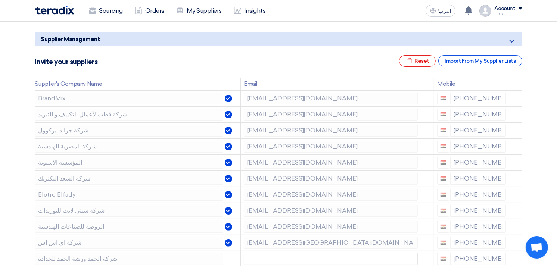
drag, startPoint x: 516, startPoint y: 112, endPoint x: 540, endPoint y: 118, distance: 24.7
click at [515, 113] on use at bounding box center [517, 115] width 6 height 6
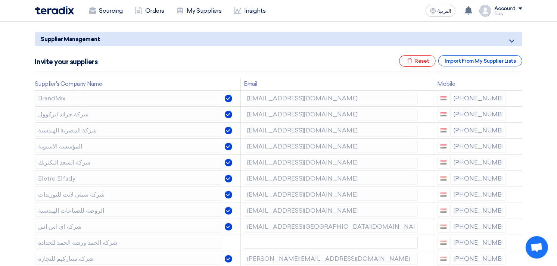
click at [0, 0] on use at bounding box center [0, 0] width 0 height 0
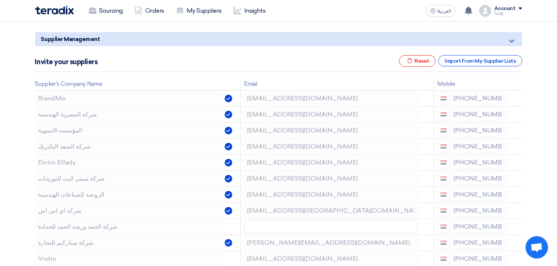
click at [0, 0] on use at bounding box center [0, 0] width 0 height 0
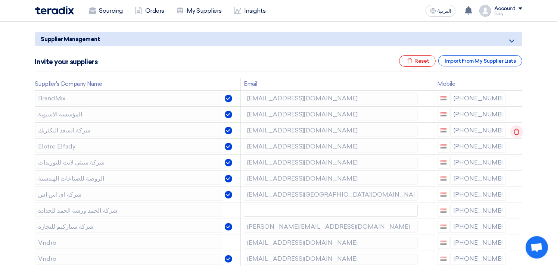
click at [515, 130] on icon at bounding box center [516, 131] width 13 height 13
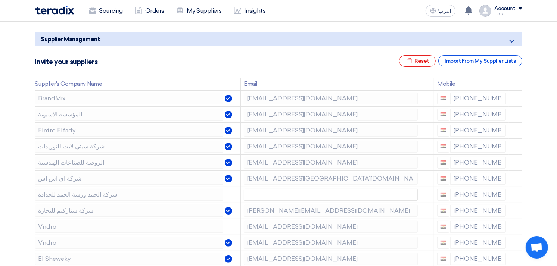
click at [0, 0] on icon at bounding box center [0, 0] width 0 height 0
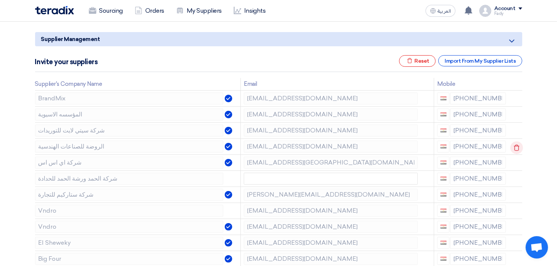
click at [516, 146] on use at bounding box center [517, 147] width 6 height 6
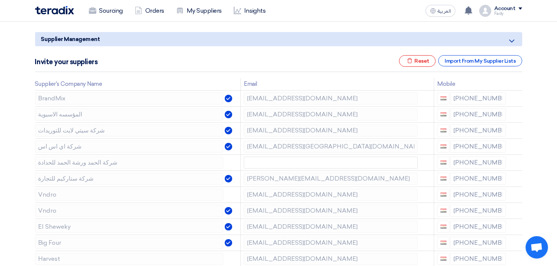
click at [0, 0] on use at bounding box center [0, 0] width 0 height 0
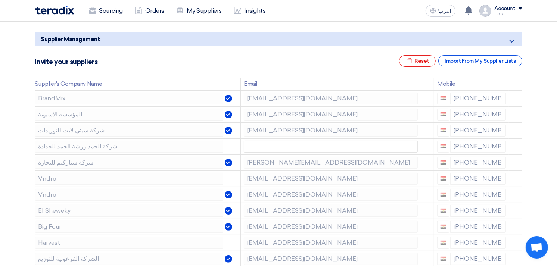
click at [0, 0] on use at bounding box center [0, 0] width 0 height 0
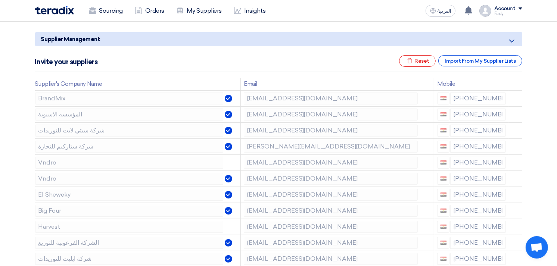
click at [0, 0] on use at bounding box center [0, 0] width 0 height 0
click at [514, 159] on icon at bounding box center [516, 163] width 13 height 13
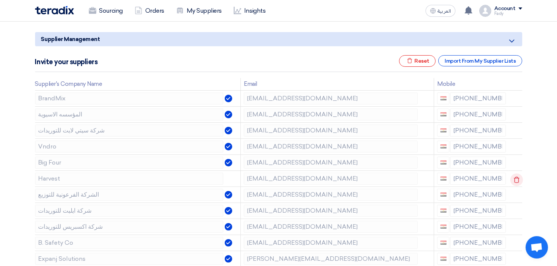
click at [517, 175] on icon at bounding box center [516, 180] width 13 height 13
click at [517, 176] on icon at bounding box center [516, 180] width 13 height 13
click at [514, 210] on use at bounding box center [517, 212] width 6 height 6
click at [0, 0] on use at bounding box center [0, 0] width 0 height 0
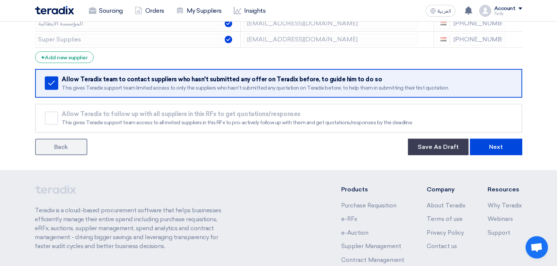
scroll to position [290, 0]
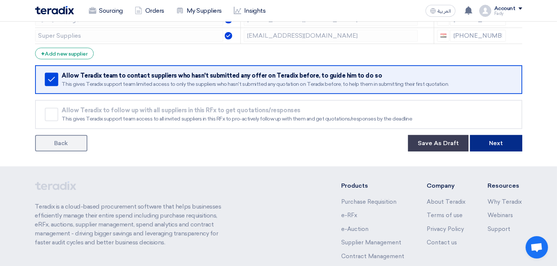
click at [491, 137] on button "Next" at bounding box center [496, 143] width 52 height 16
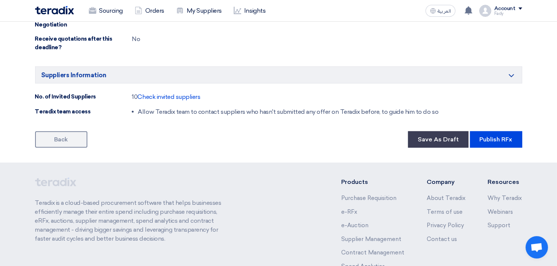
scroll to position [486, 0]
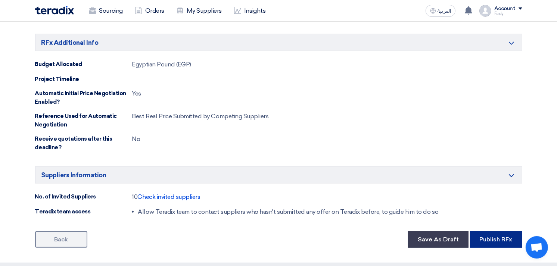
click at [508, 237] on button "Publish RFx" at bounding box center [496, 239] width 52 height 16
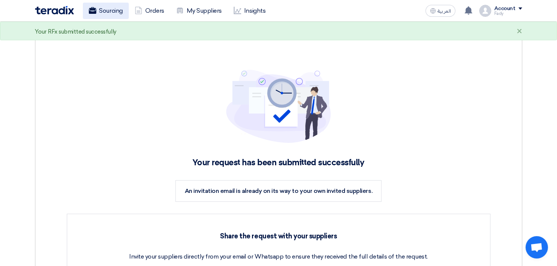
click at [106, 6] on link "Sourcing" at bounding box center [106, 11] width 46 height 16
